Goal: Information Seeking & Learning: Learn about a topic

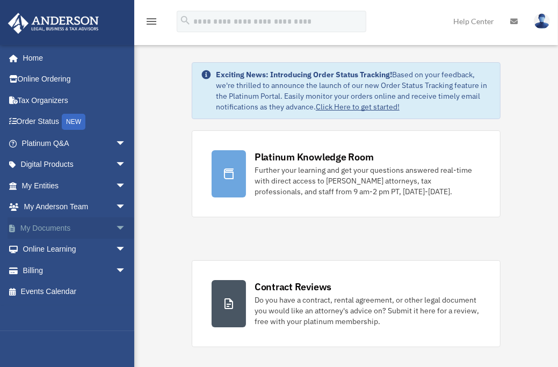
click at [115, 229] on span "arrow_drop_down" at bounding box center [125, 228] width 21 height 22
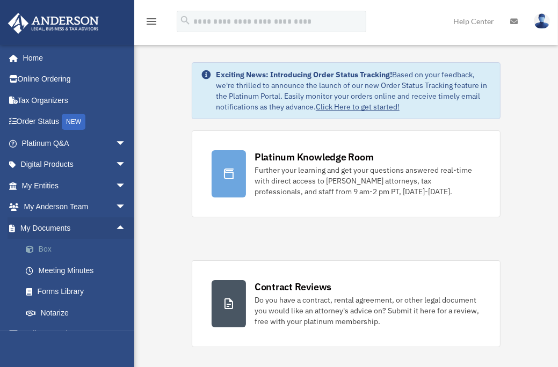
click at [71, 250] on link "Box" at bounding box center [78, 249] width 127 height 21
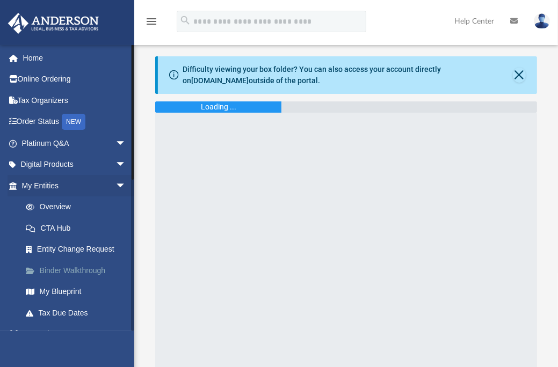
click at [69, 267] on link "Binder Walkthrough" at bounding box center [78, 270] width 127 height 21
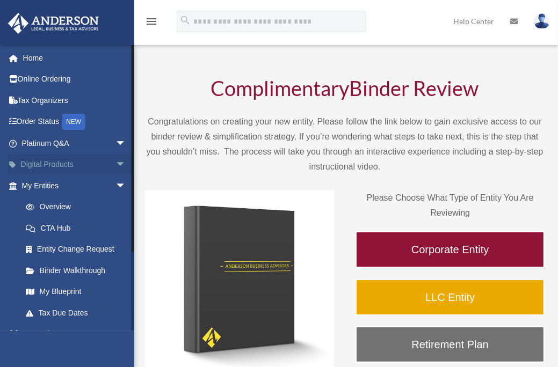
click at [71, 169] on link "Digital Products arrow_drop_down" at bounding box center [75, 164] width 135 height 21
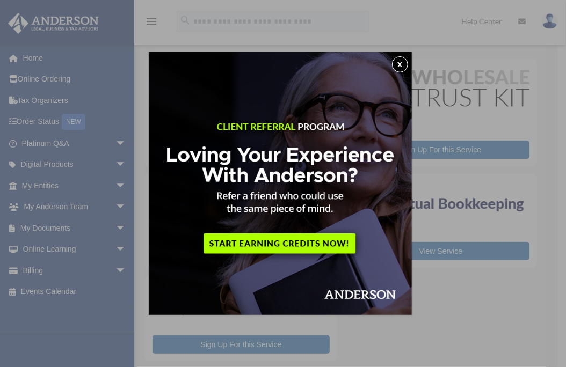
click at [404, 62] on button "x" at bounding box center [400, 64] width 16 height 16
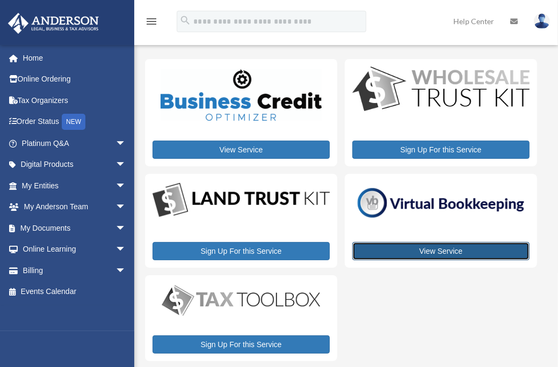
click at [443, 249] on link "View Service" at bounding box center [440, 251] width 177 height 18
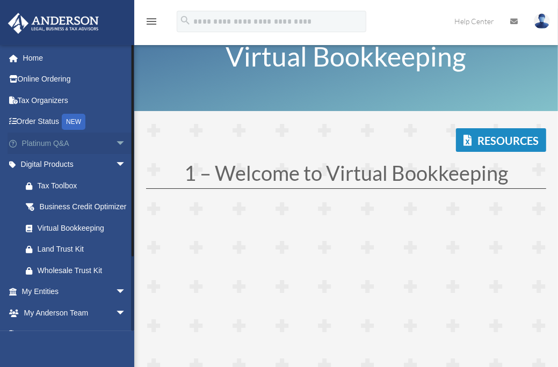
click at [115, 141] on span "arrow_drop_down" at bounding box center [125, 144] width 21 height 22
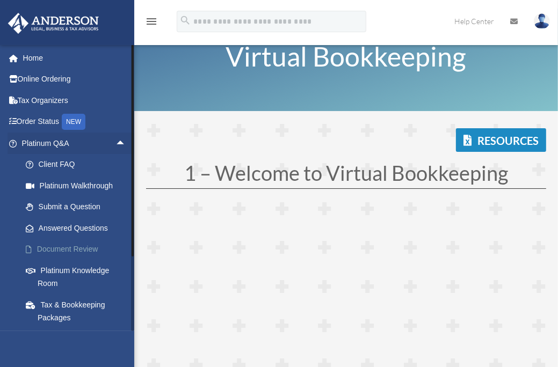
click at [94, 252] on link "Document Review" at bounding box center [78, 249] width 127 height 21
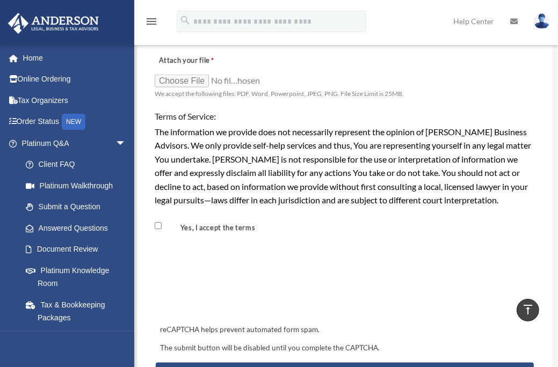
scroll to position [716, 0]
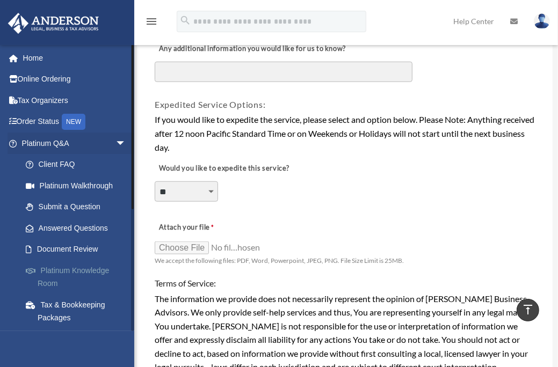
click at [71, 277] on link "Platinum Knowledge Room" at bounding box center [78, 277] width 127 height 34
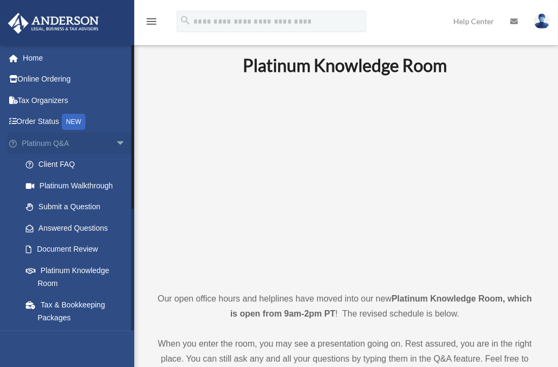
click at [115, 143] on span "arrow_drop_down" at bounding box center [125, 144] width 21 height 22
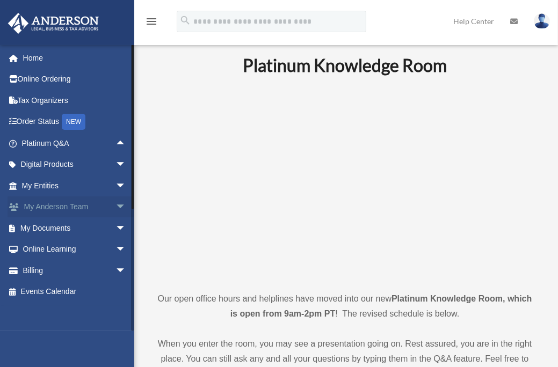
click at [115, 203] on span "arrow_drop_down" at bounding box center [125, 208] width 21 height 22
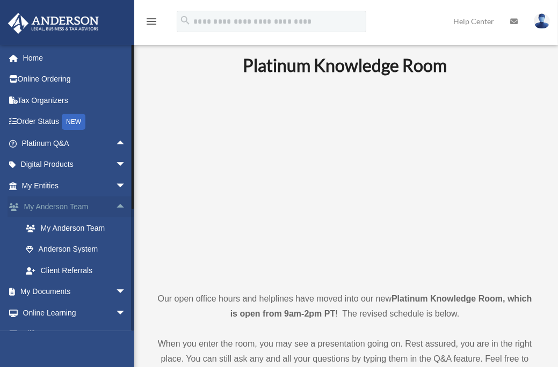
click at [85, 206] on link "My Anderson Team arrow_drop_up" at bounding box center [75, 207] width 135 height 21
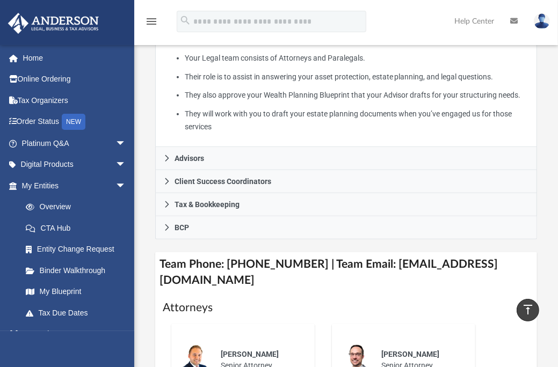
scroll to position [448, 0]
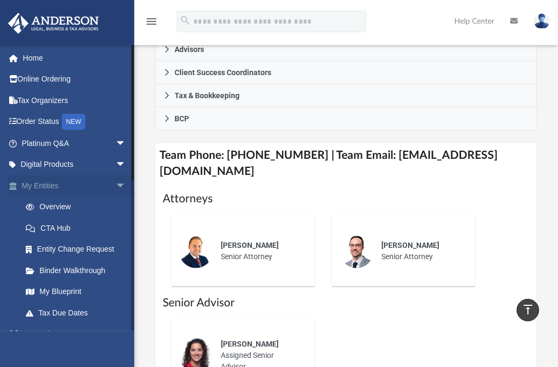
click at [115, 184] on span "arrow_drop_down" at bounding box center [125, 186] width 21 height 22
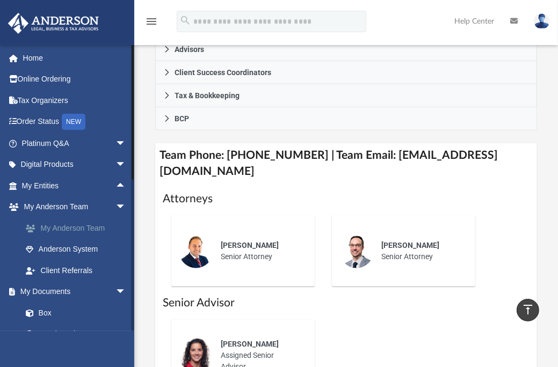
click at [103, 226] on link "My Anderson Team" at bounding box center [78, 227] width 127 height 21
click at [82, 224] on link "My Anderson Team" at bounding box center [78, 227] width 127 height 21
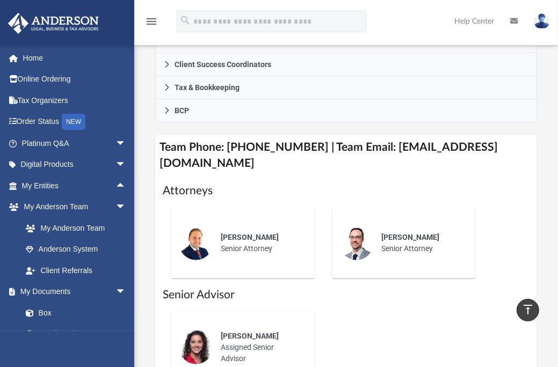
scroll to position [454, 0]
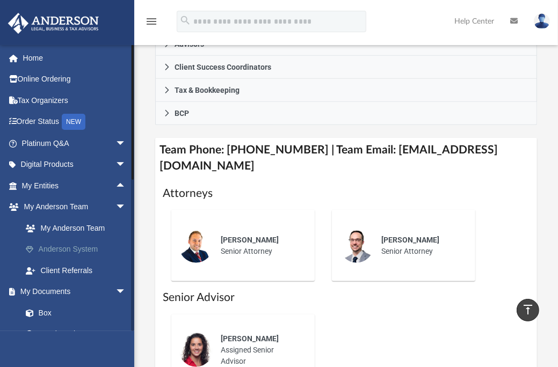
click at [88, 251] on link "Anderson System" at bounding box center [78, 249] width 127 height 21
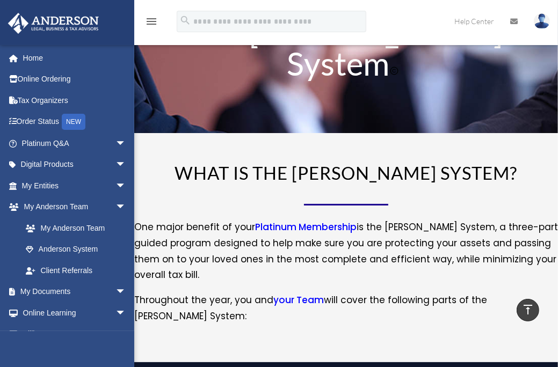
scroll to position [24, 0]
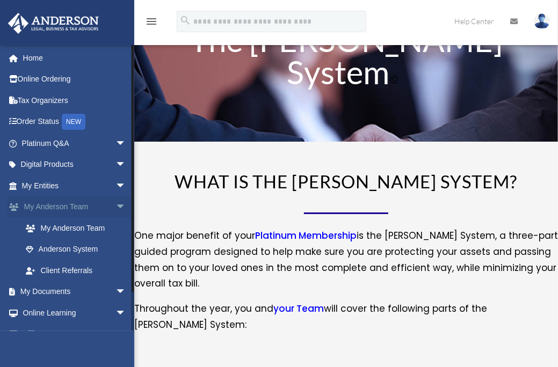
click at [115, 209] on span "arrow_drop_down" at bounding box center [125, 208] width 21 height 22
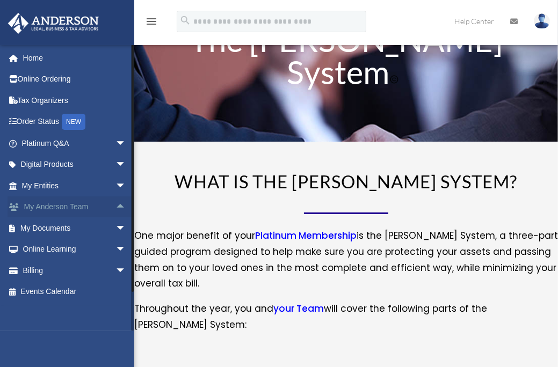
click at [115, 209] on span "arrow_drop_up" at bounding box center [125, 208] width 21 height 22
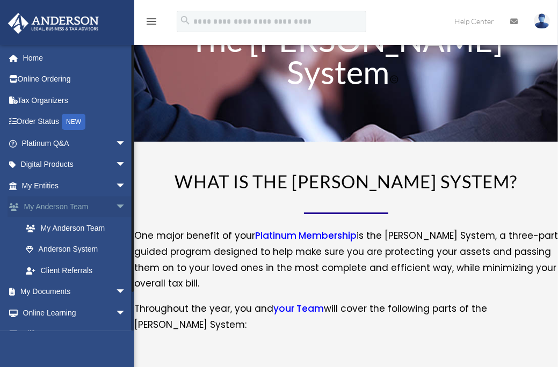
click at [100, 206] on link "My [PERSON_NAME] Team arrow_drop_down" at bounding box center [75, 207] width 135 height 21
click at [127, 226] on link "My Anderson Team" at bounding box center [78, 227] width 127 height 21
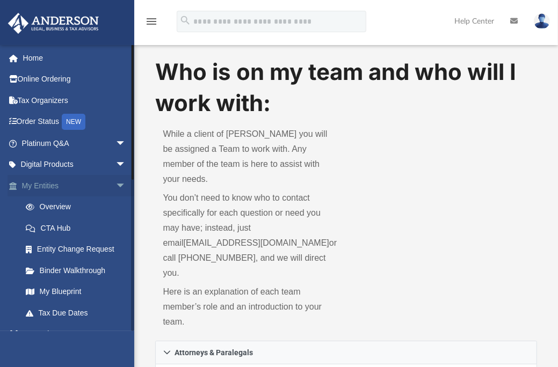
click at [115, 188] on span "arrow_drop_down" at bounding box center [125, 186] width 21 height 22
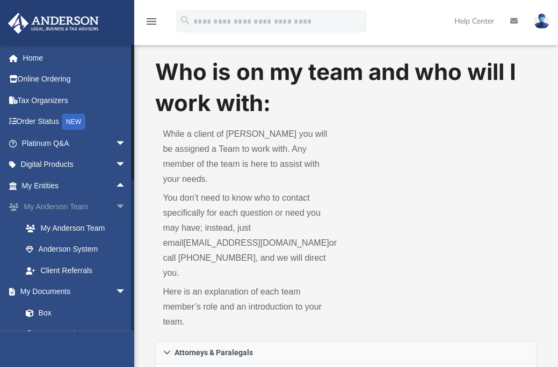
click at [115, 206] on span "arrow_drop_down" at bounding box center [125, 208] width 21 height 22
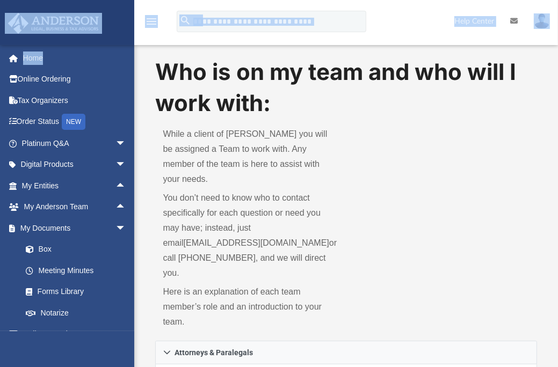
drag, startPoint x: 98, startPoint y: 46, endPoint x: 103, endPoint y: 29, distance: 17.2
click at [103, 29] on link at bounding box center [66, 22] width 135 height 46
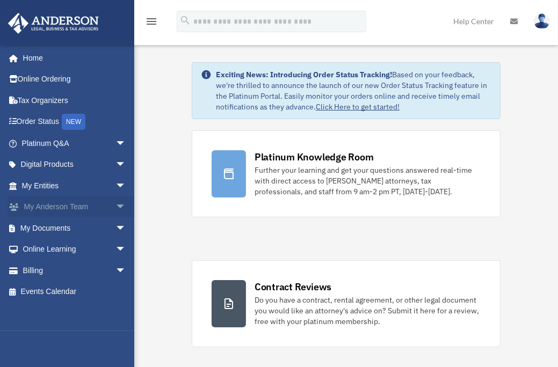
click at [58, 208] on link "My [PERSON_NAME] Team arrow_drop_down" at bounding box center [75, 207] width 135 height 21
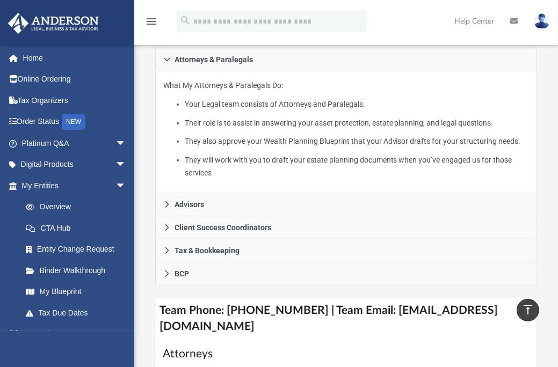
scroll to position [290, 0]
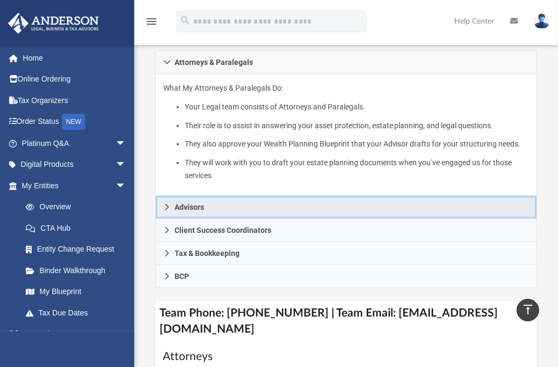
click at [271, 196] on link "Advisors" at bounding box center [345, 207] width 381 height 23
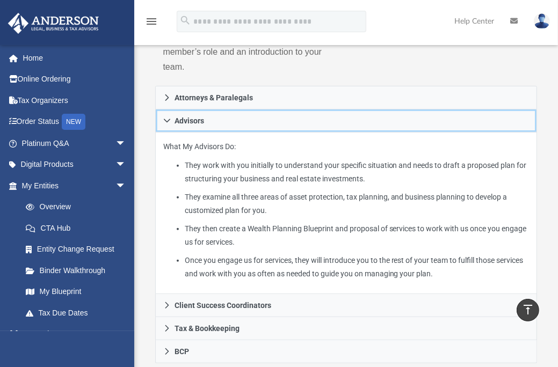
scroll to position [258, 0]
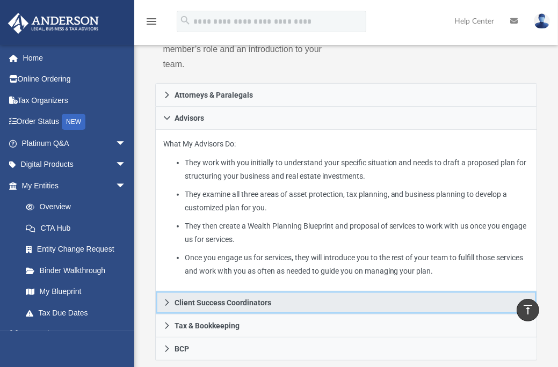
click at [232, 299] on span "Client Success Coordinators" at bounding box center [222, 303] width 97 height 8
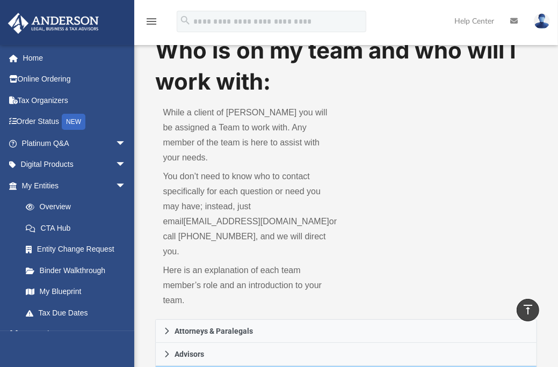
scroll to position [9, 0]
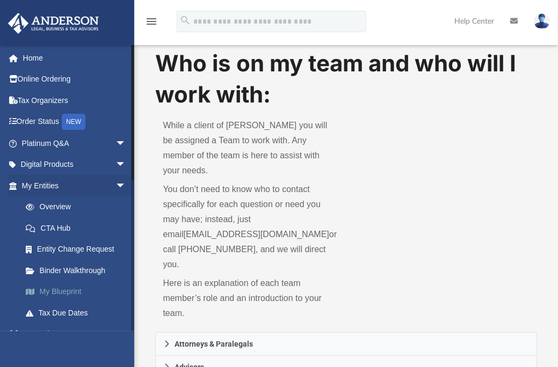
click at [80, 296] on link "My Blueprint" at bounding box center [78, 291] width 127 height 21
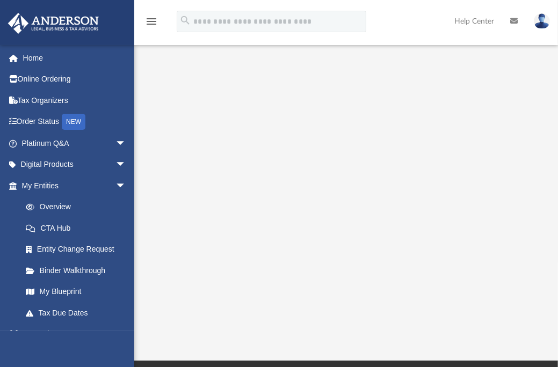
scroll to position [32, 0]
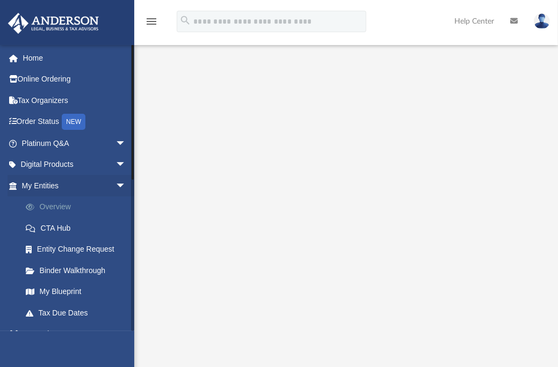
click at [84, 210] on link "Overview" at bounding box center [78, 207] width 127 height 21
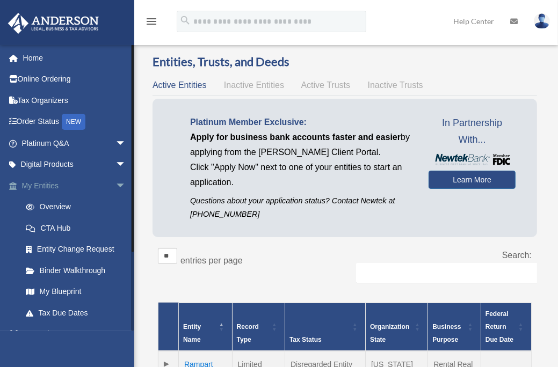
click at [115, 186] on span "arrow_drop_down" at bounding box center [125, 186] width 21 height 22
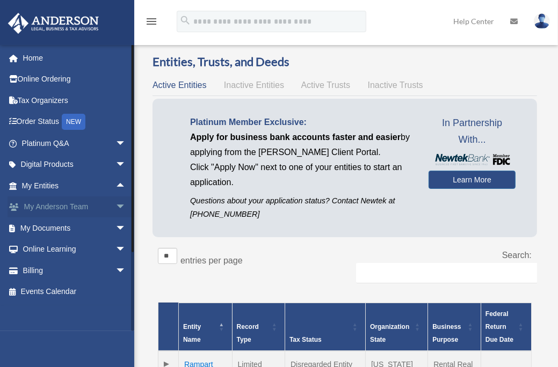
click at [115, 203] on span "arrow_drop_down" at bounding box center [125, 208] width 21 height 22
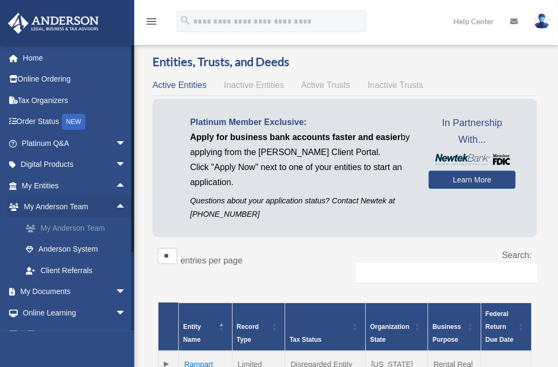
click at [113, 231] on link "My Anderson Team" at bounding box center [78, 227] width 127 height 21
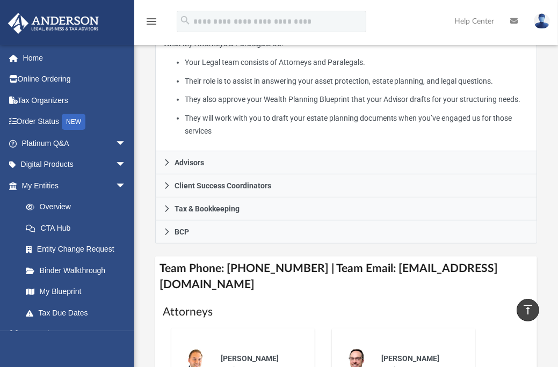
scroll to position [336, 0]
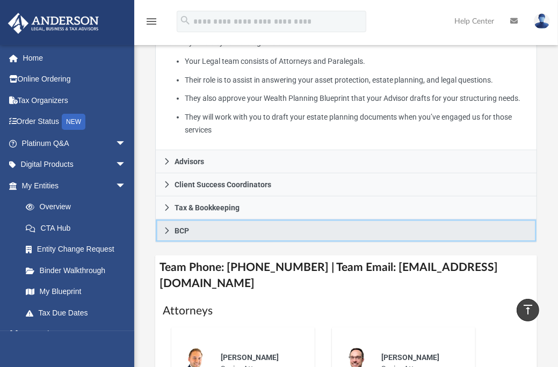
click at [338, 220] on link "BCP" at bounding box center [345, 231] width 381 height 23
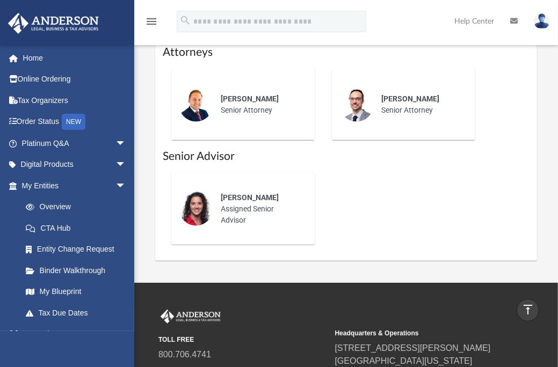
scroll to position [543, 0]
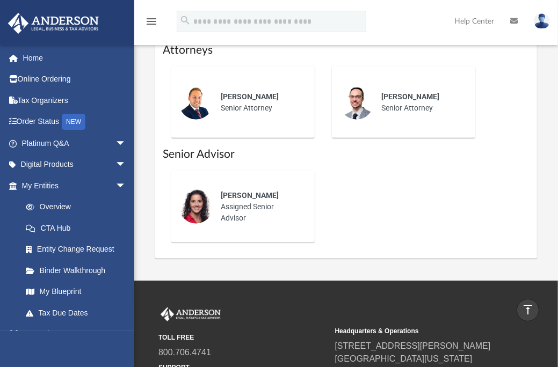
click at [528, 308] on icon "vertical_align_top" at bounding box center [527, 309] width 13 height 13
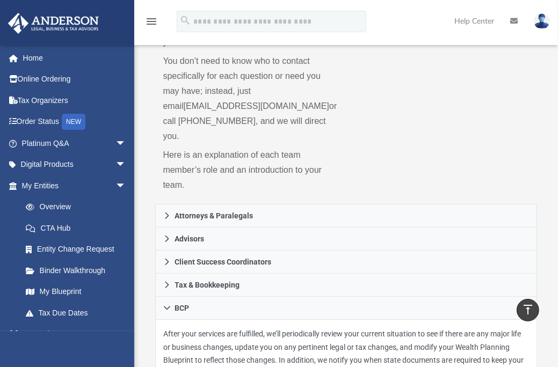
scroll to position [0, 0]
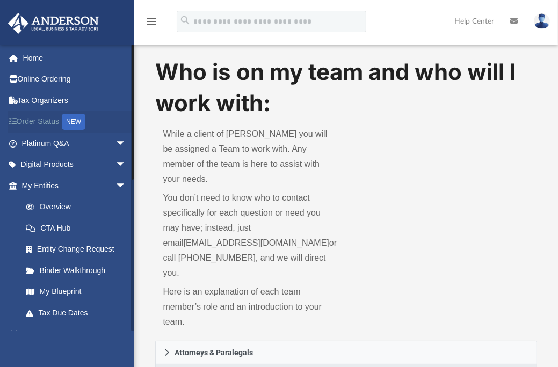
click at [52, 118] on link "Order Status NEW" at bounding box center [75, 122] width 135 height 22
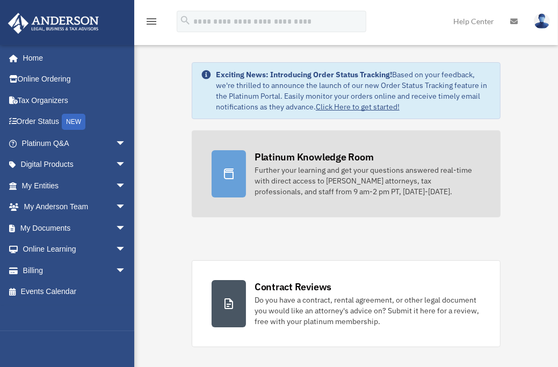
click at [312, 152] on div "Platinum Knowledge Room" at bounding box center [313, 156] width 119 height 13
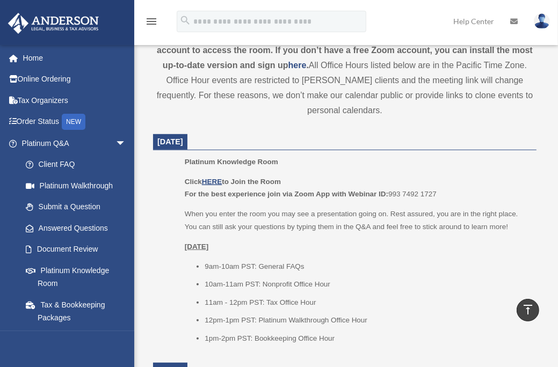
scroll to position [401, 0]
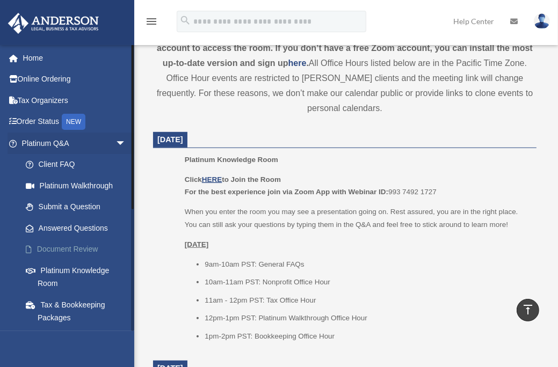
click at [88, 249] on link "Document Review" at bounding box center [78, 249] width 127 height 21
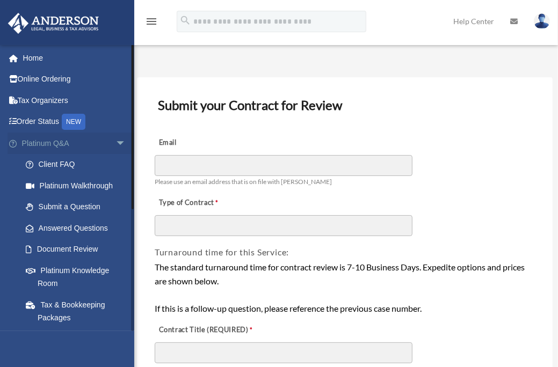
click at [115, 143] on span "arrow_drop_down" at bounding box center [125, 144] width 21 height 22
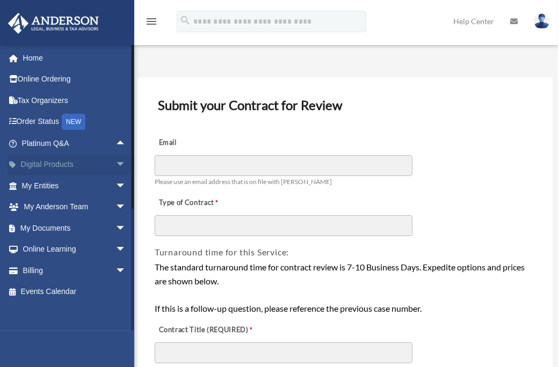
click at [116, 165] on span "arrow_drop_down" at bounding box center [125, 165] width 21 height 22
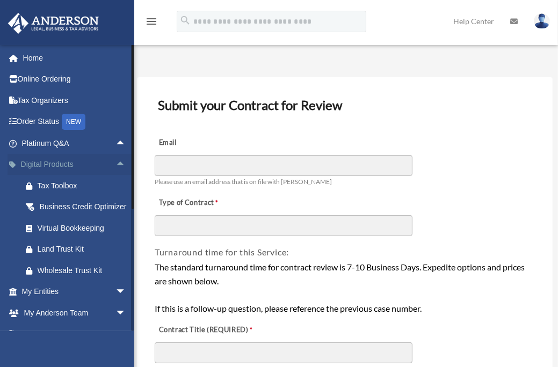
click at [115, 161] on span "arrow_drop_up" at bounding box center [125, 165] width 21 height 22
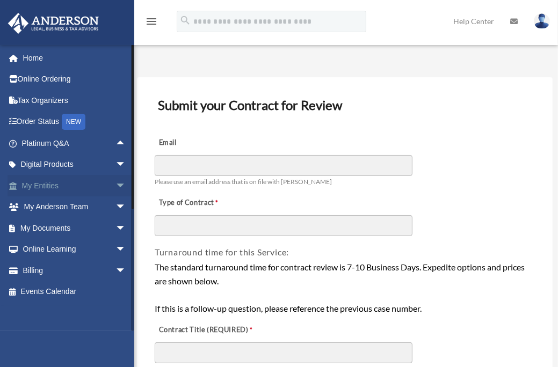
click at [115, 184] on span "arrow_drop_down" at bounding box center [125, 186] width 21 height 22
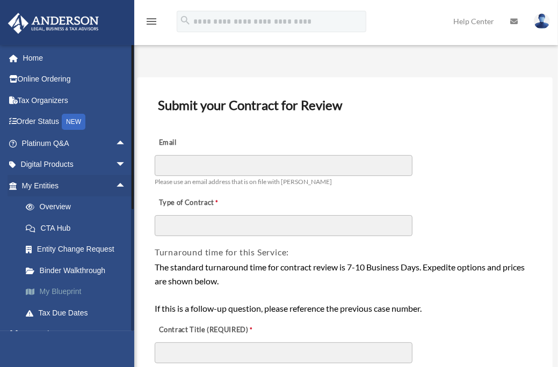
click at [64, 292] on link "My Blueprint" at bounding box center [78, 291] width 127 height 21
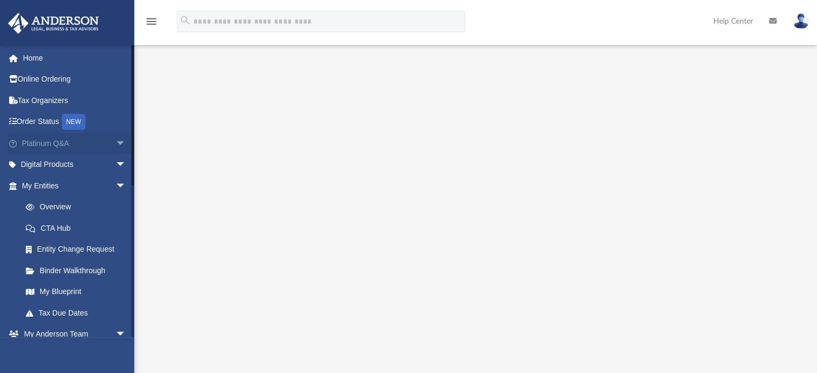
click at [115, 145] on span "arrow_drop_down" at bounding box center [125, 144] width 21 height 22
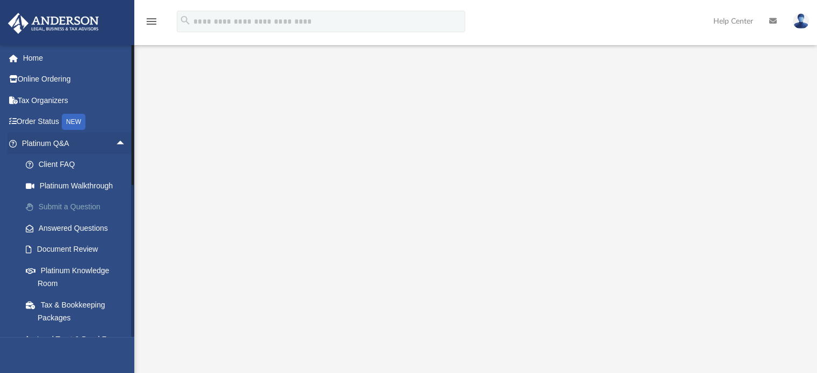
click at [75, 207] on link "Submit a Question" at bounding box center [78, 207] width 127 height 21
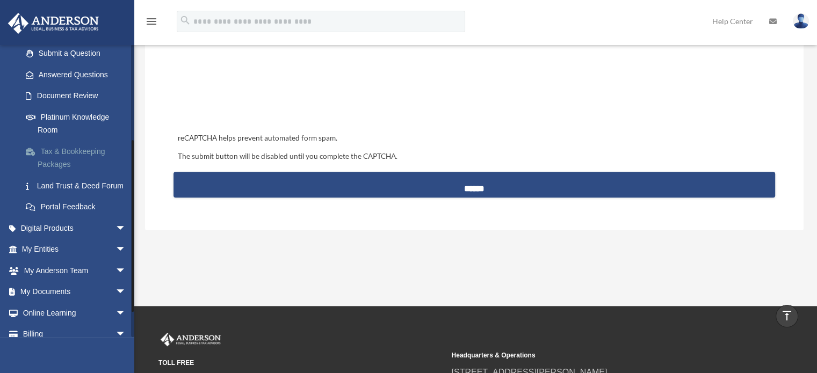
scroll to position [157, 0]
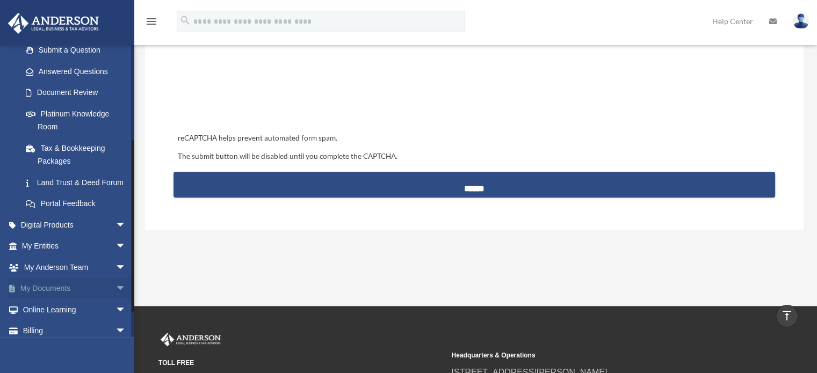
click at [115, 298] on span "arrow_drop_down" at bounding box center [125, 289] width 21 height 22
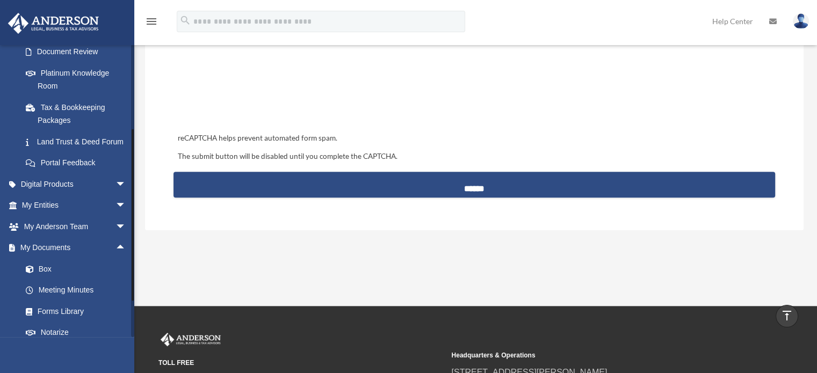
scroll to position [283, 0]
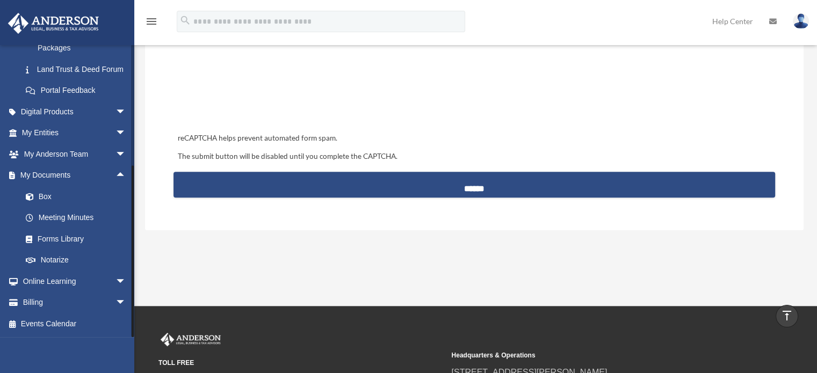
drag, startPoint x: 131, startPoint y: 304, endPoint x: 131, endPoint y: 324, distance: 20.4
click at [131, 324] on div at bounding box center [132, 191] width 3 height 293
click at [132, 340] on div "[EMAIL_ADDRESS][DOMAIN_NAME] Sign Out [EMAIL_ADDRESS][DOMAIN_NAME] Home Online …" at bounding box center [67, 231] width 134 height 373
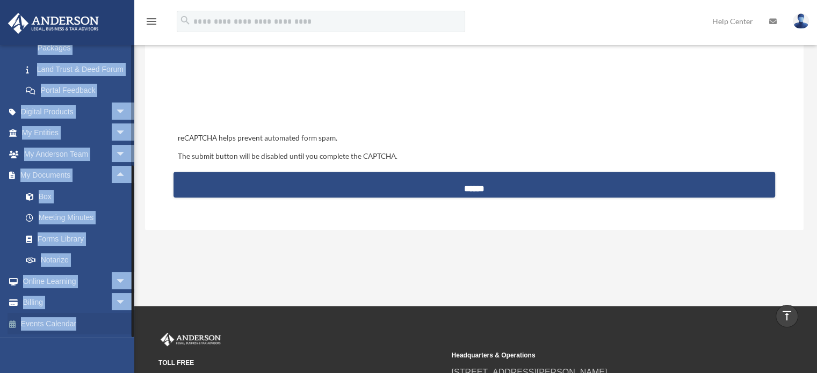
drag, startPoint x: 132, startPoint y: 340, endPoint x: 111, endPoint y: 333, distance: 22.1
click at [111, 333] on div "[EMAIL_ADDRESS][DOMAIN_NAME] Sign Out [EMAIL_ADDRESS][DOMAIN_NAME] Home Online …" at bounding box center [67, 231] width 134 height 373
click at [111, 333] on link "Events Calendar" at bounding box center [75, 323] width 135 height 21
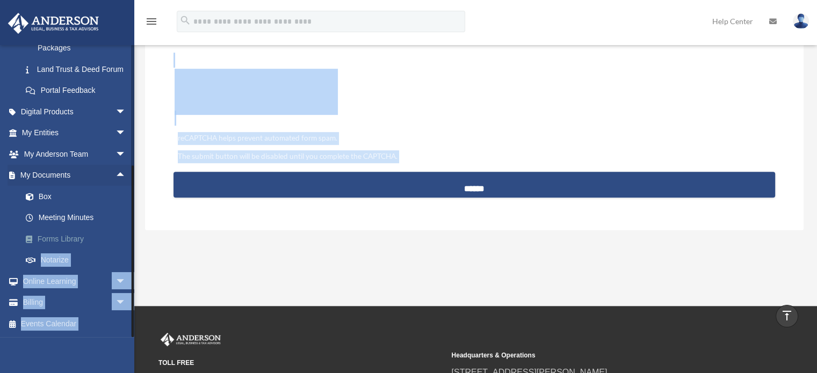
drag, startPoint x: 151, startPoint y: 257, endPoint x: 125, endPoint y: 239, distance: 31.7
click at [125, 239] on link "Forms Library" at bounding box center [78, 238] width 127 height 21
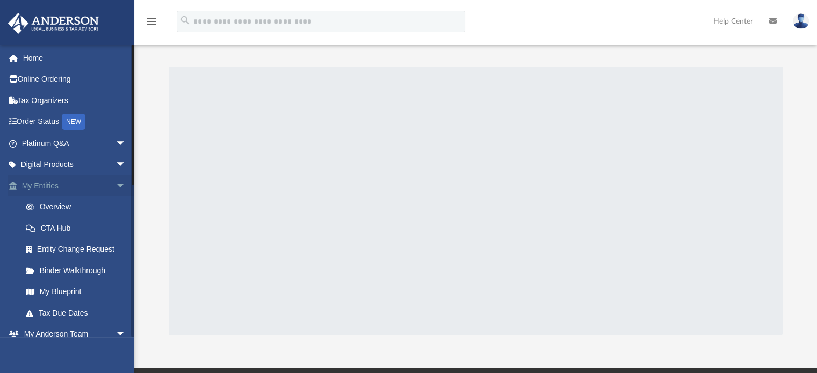
click at [115, 185] on span "arrow_drop_down" at bounding box center [125, 186] width 21 height 22
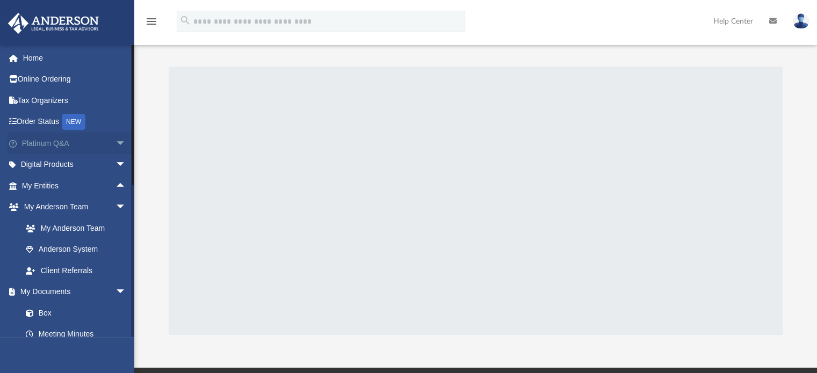
click at [115, 141] on span "arrow_drop_down" at bounding box center [125, 144] width 21 height 22
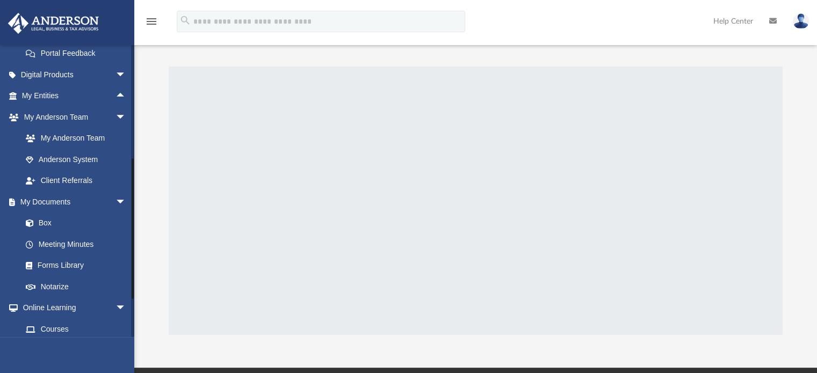
click at [131, 313] on div at bounding box center [132, 191] width 3 height 293
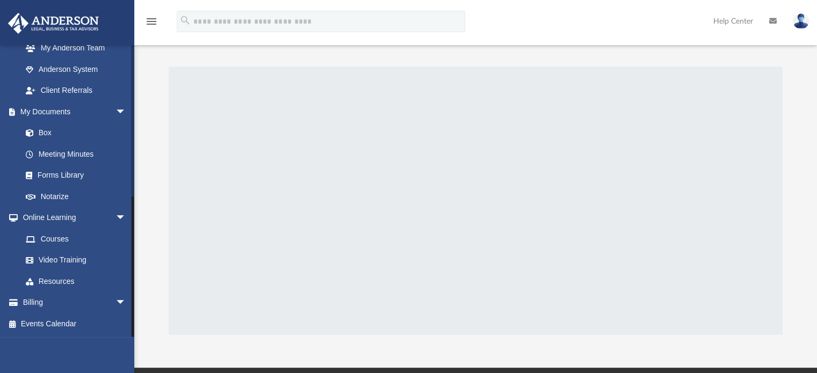
drag, startPoint x: 131, startPoint y: 313, endPoint x: 131, endPoint y: 345, distance: 31.7
click at [131, 345] on div "[EMAIL_ADDRESS][DOMAIN_NAME] Sign Out [EMAIL_ADDRESS][DOMAIN_NAME] Home Online …" at bounding box center [67, 231] width 134 height 373
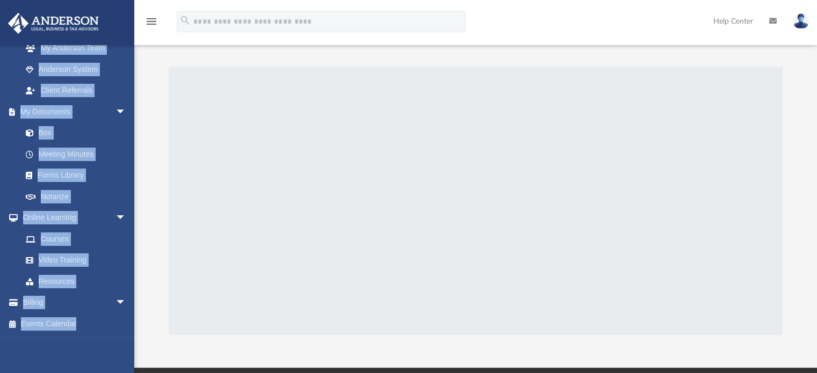
drag, startPoint x: 130, startPoint y: 336, endPoint x: 131, endPoint y: 344, distance: 8.1
click at [131, 344] on div "[EMAIL_ADDRESS][DOMAIN_NAME] Sign Out [EMAIL_ADDRESS][DOMAIN_NAME] Home Online …" at bounding box center [67, 231] width 134 height 373
drag, startPoint x: 131, startPoint y: 344, endPoint x: 133, endPoint y: 331, distance: 13.0
click at [133, 331] on div "[EMAIL_ADDRESS][DOMAIN_NAME] Sign Out [EMAIL_ADDRESS][DOMAIN_NAME] Home Online …" at bounding box center [67, 231] width 134 height 373
click at [133, 331] on div at bounding box center [133, 267] width 2 height 141
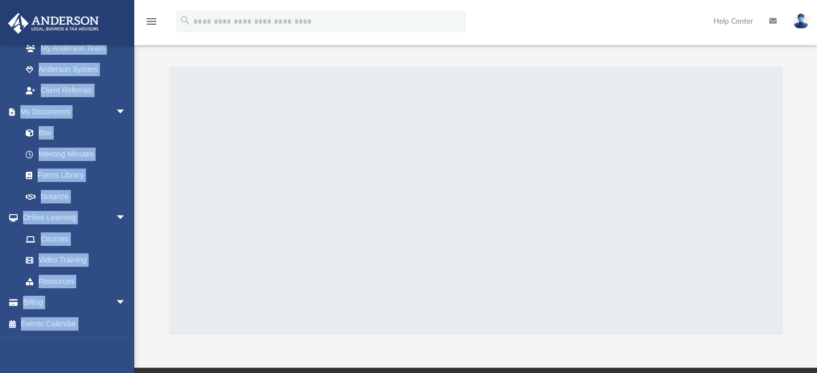
drag, startPoint x: 134, startPoint y: 350, endPoint x: 120, endPoint y: 346, distance: 14.8
click at [120, 346] on div "App [EMAIL_ADDRESS][DOMAIN_NAME] Sign Out [EMAIL_ADDRESS][DOMAIN_NAME] Home Onl…" at bounding box center [408, 184] width 817 height 368
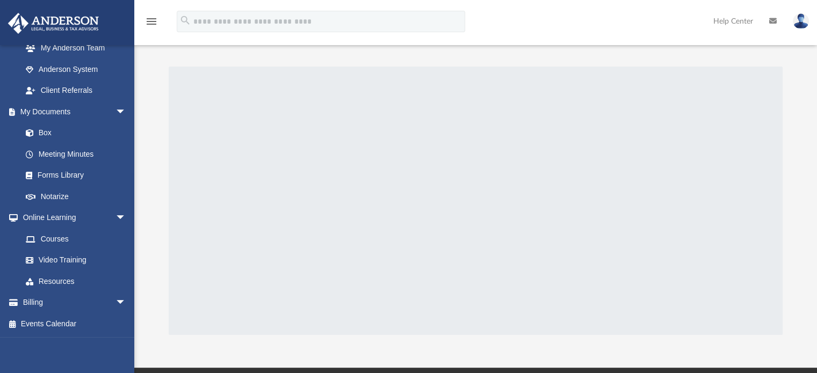
click at [120, 346] on div "[EMAIL_ADDRESS][DOMAIN_NAME] Sign Out [EMAIL_ADDRESS][DOMAIN_NAME] Home Online …" at bounding box center [67, 231] width 134 height 373
